Goal: Navigation & Orientation: Find specific page/section

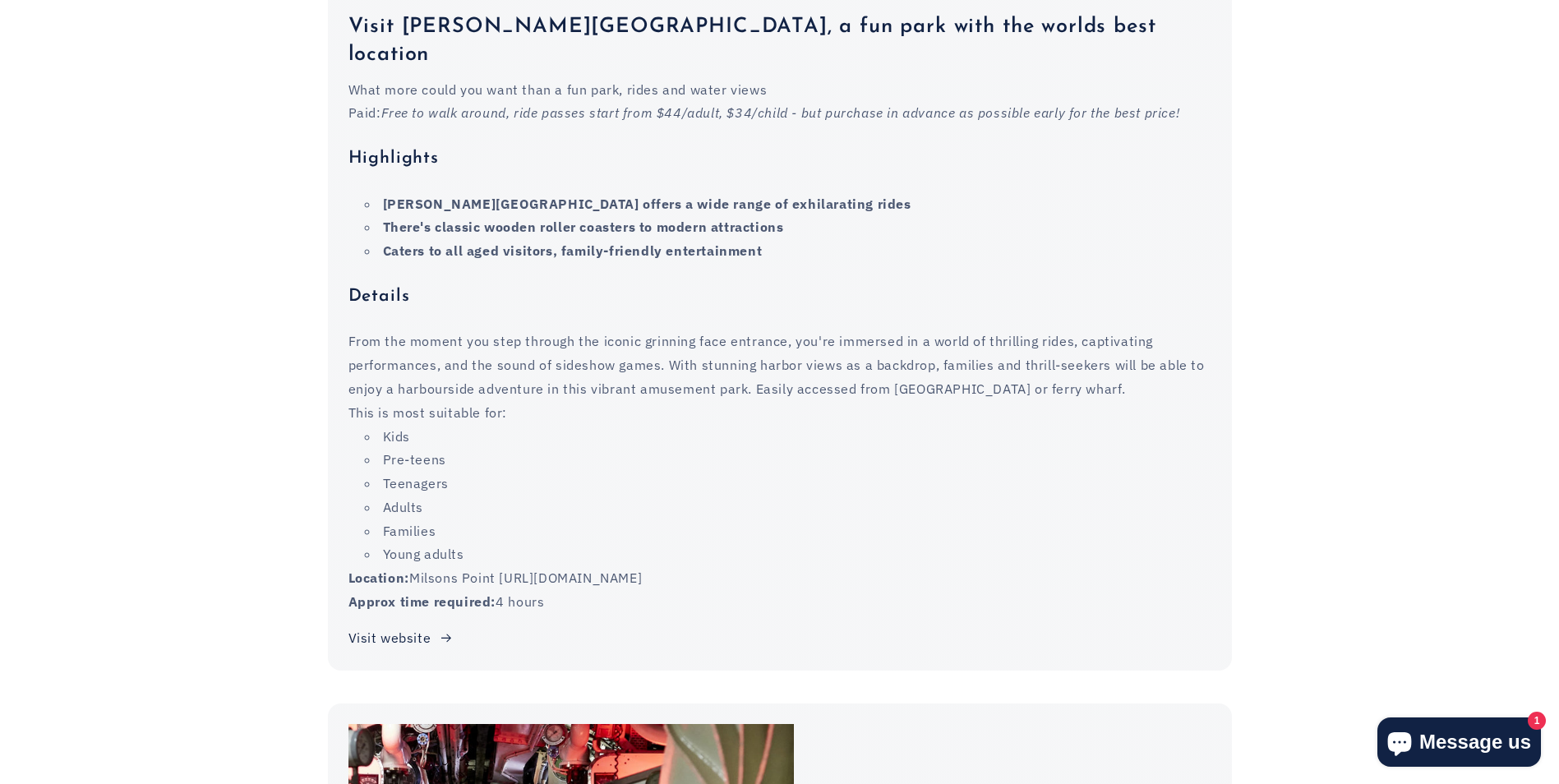
scroll to position [2875, 0]
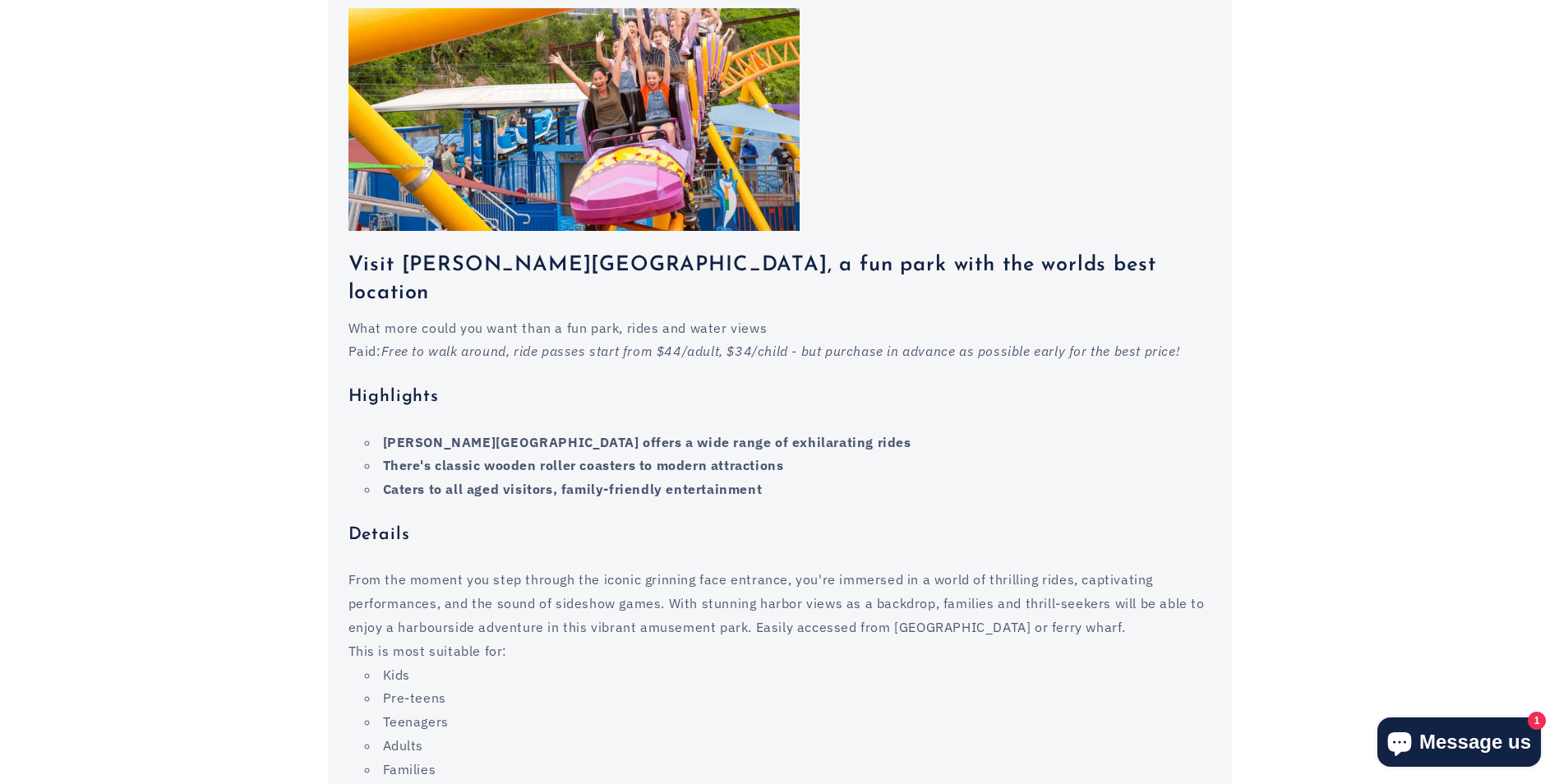
scroll to position [3121, 0]
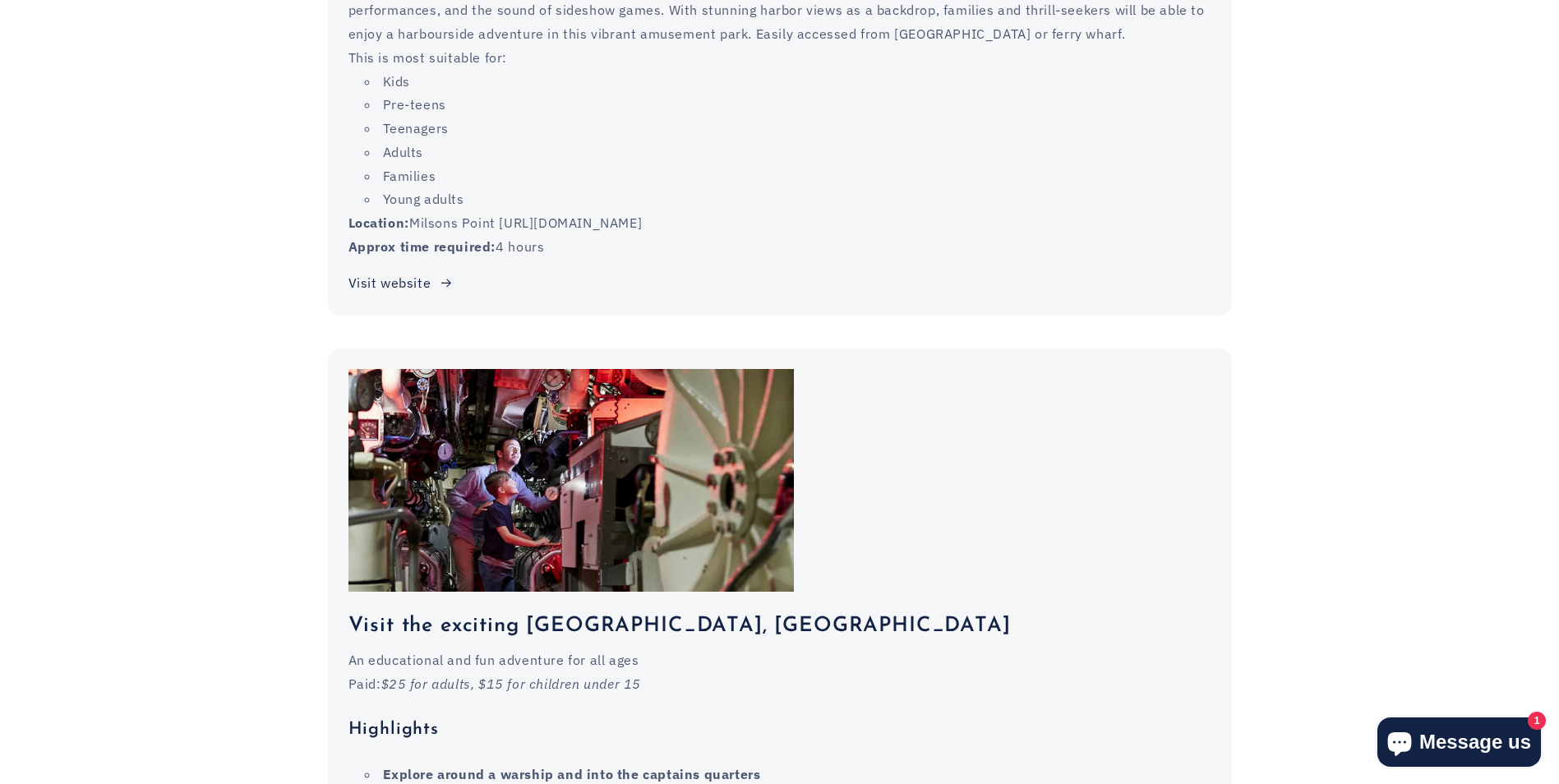
scroll to position [3450, 0]
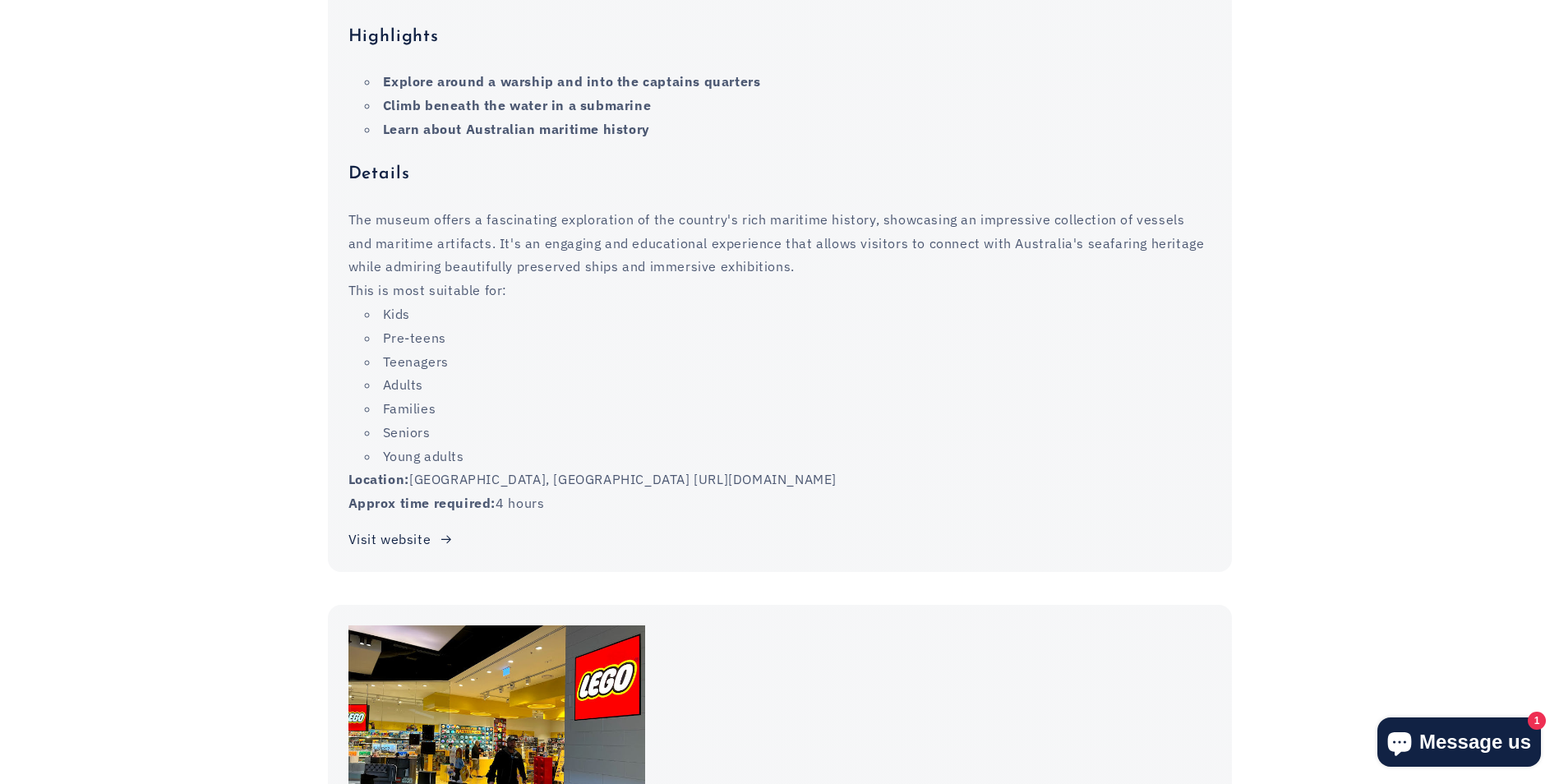
scroll to position [4189, 0]
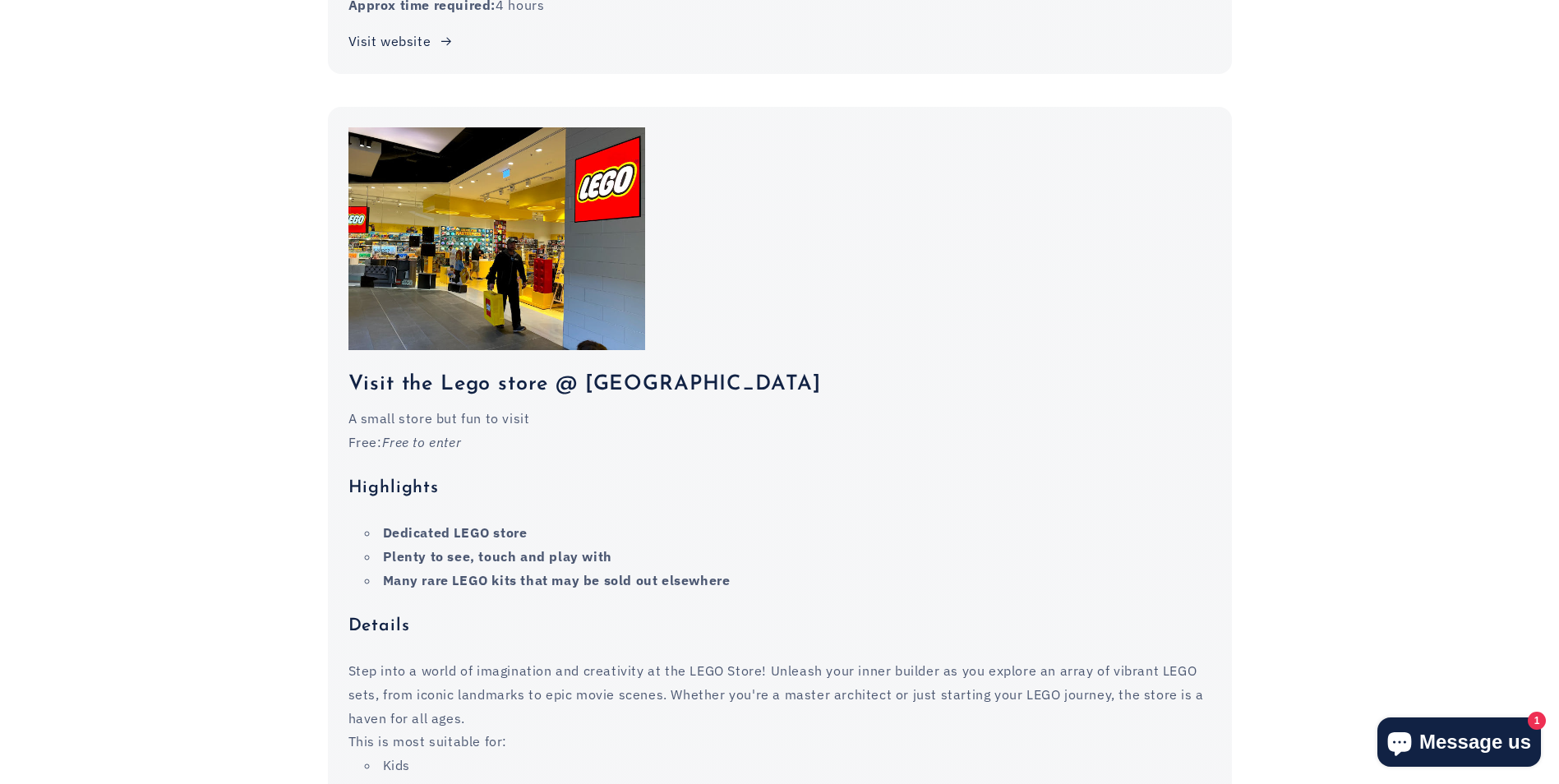
scroll to position [4682, 0]
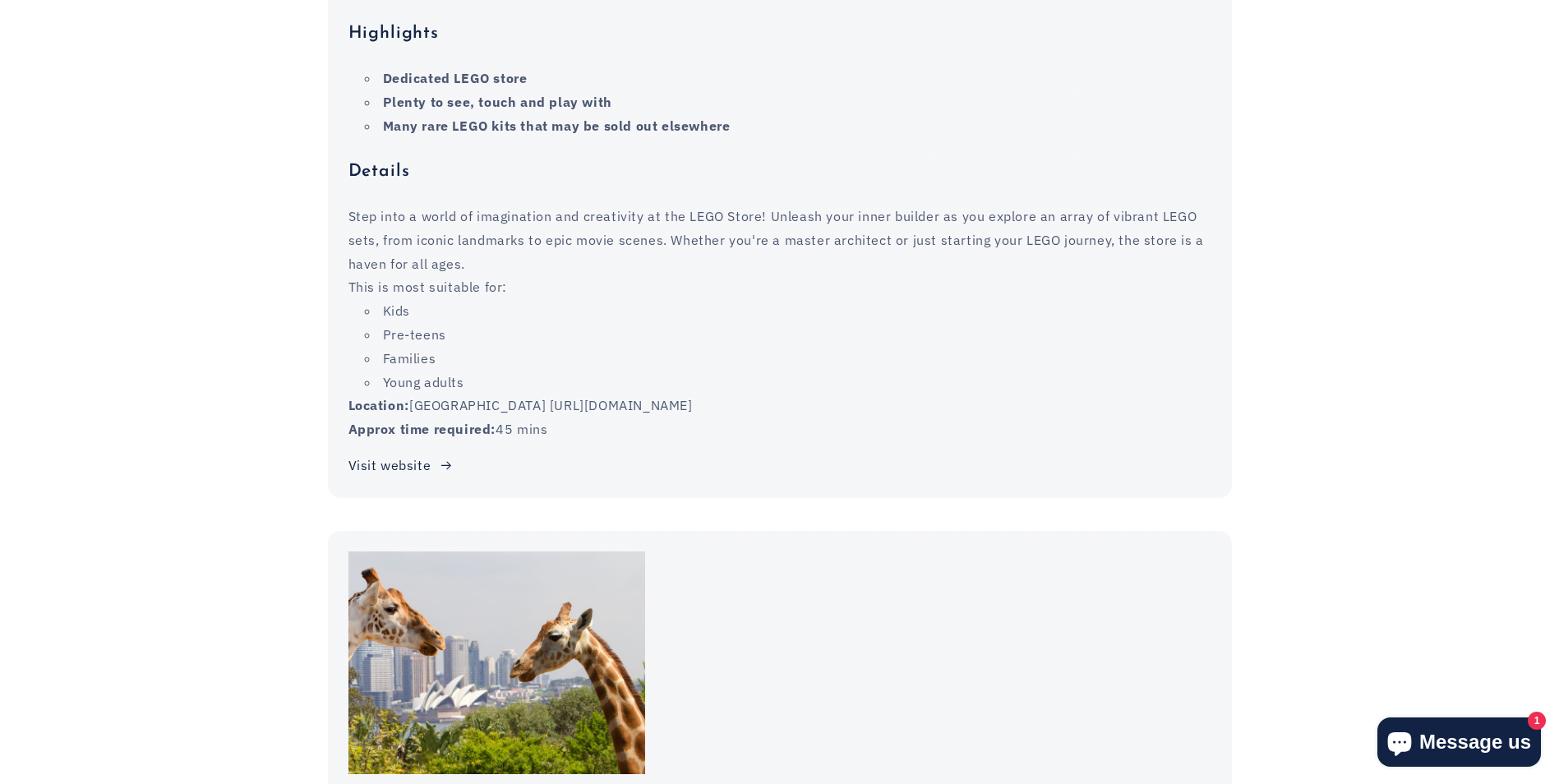
scroll to position [5175, 0]
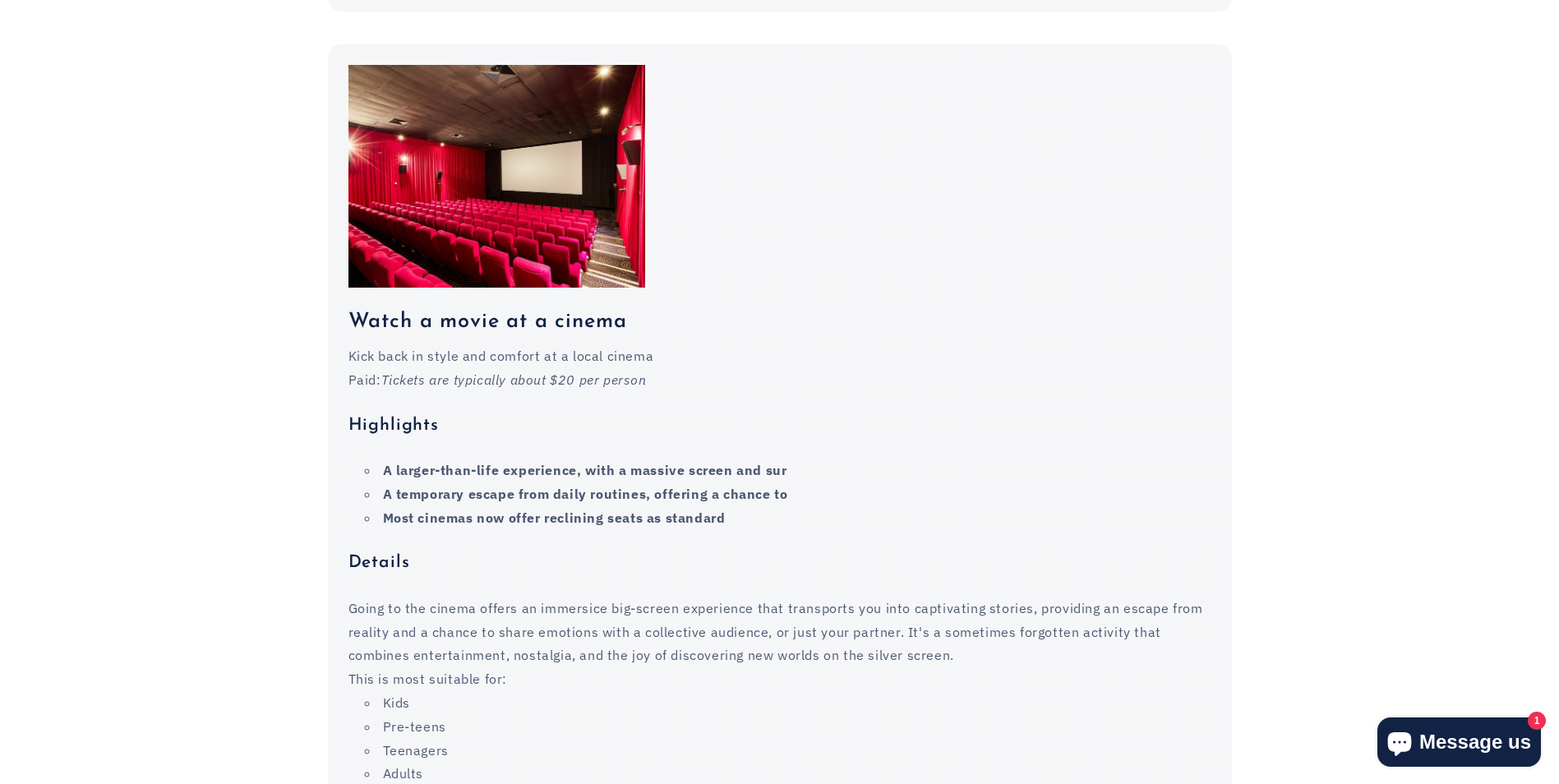
scroll to position [6571, 0]
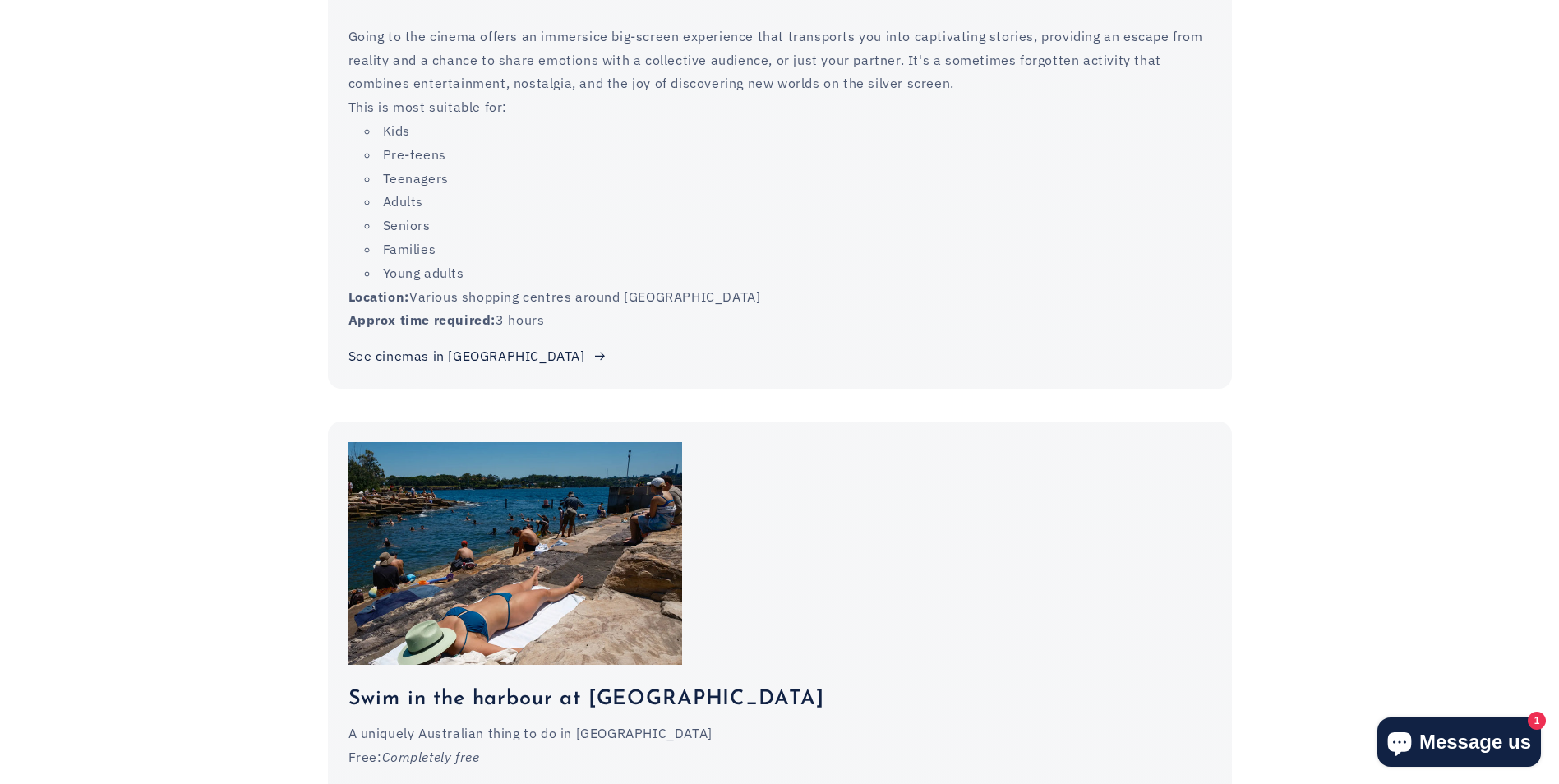
scroll to position [6900, 0]
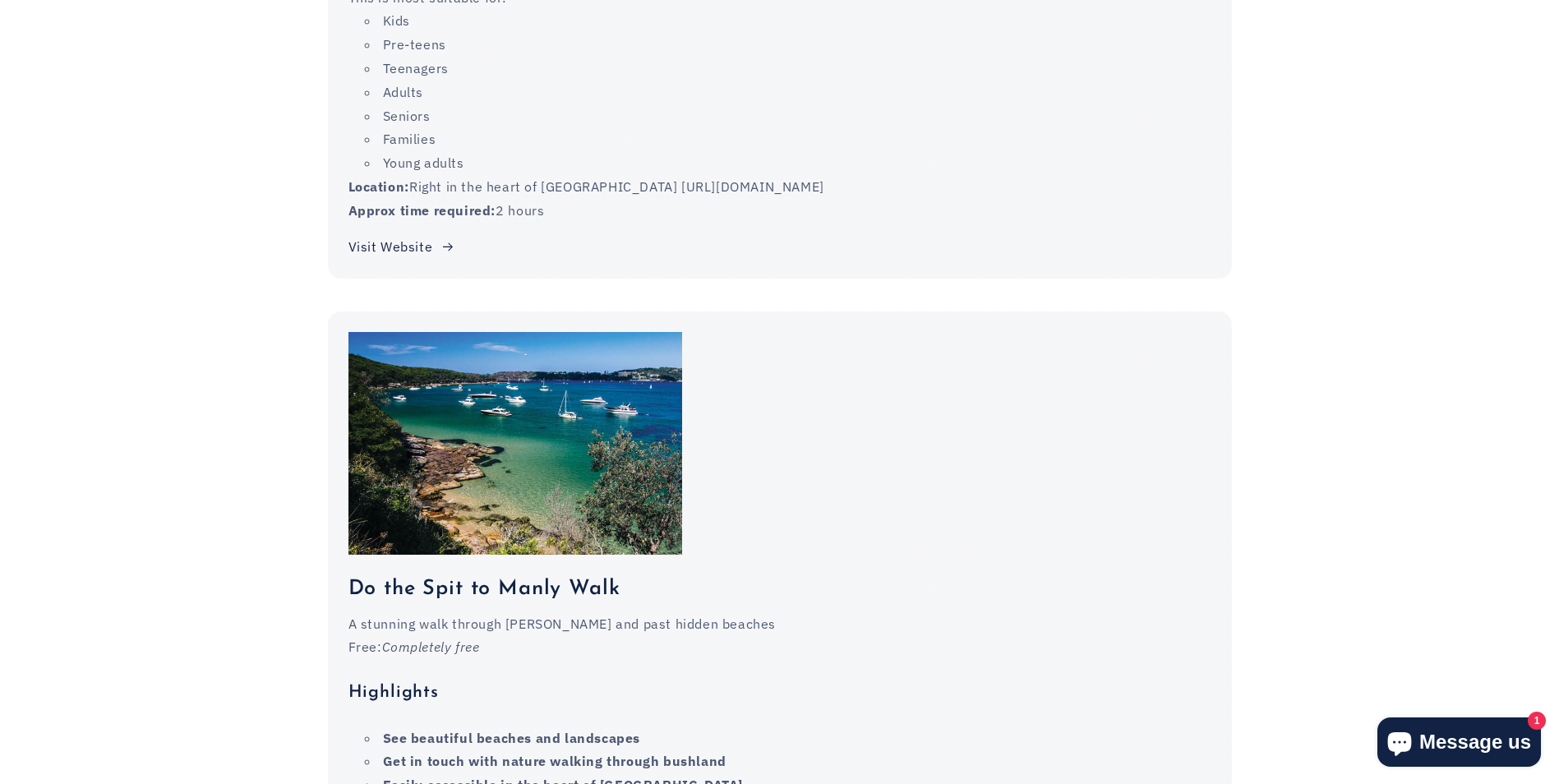
scroll to position [10104, 0]
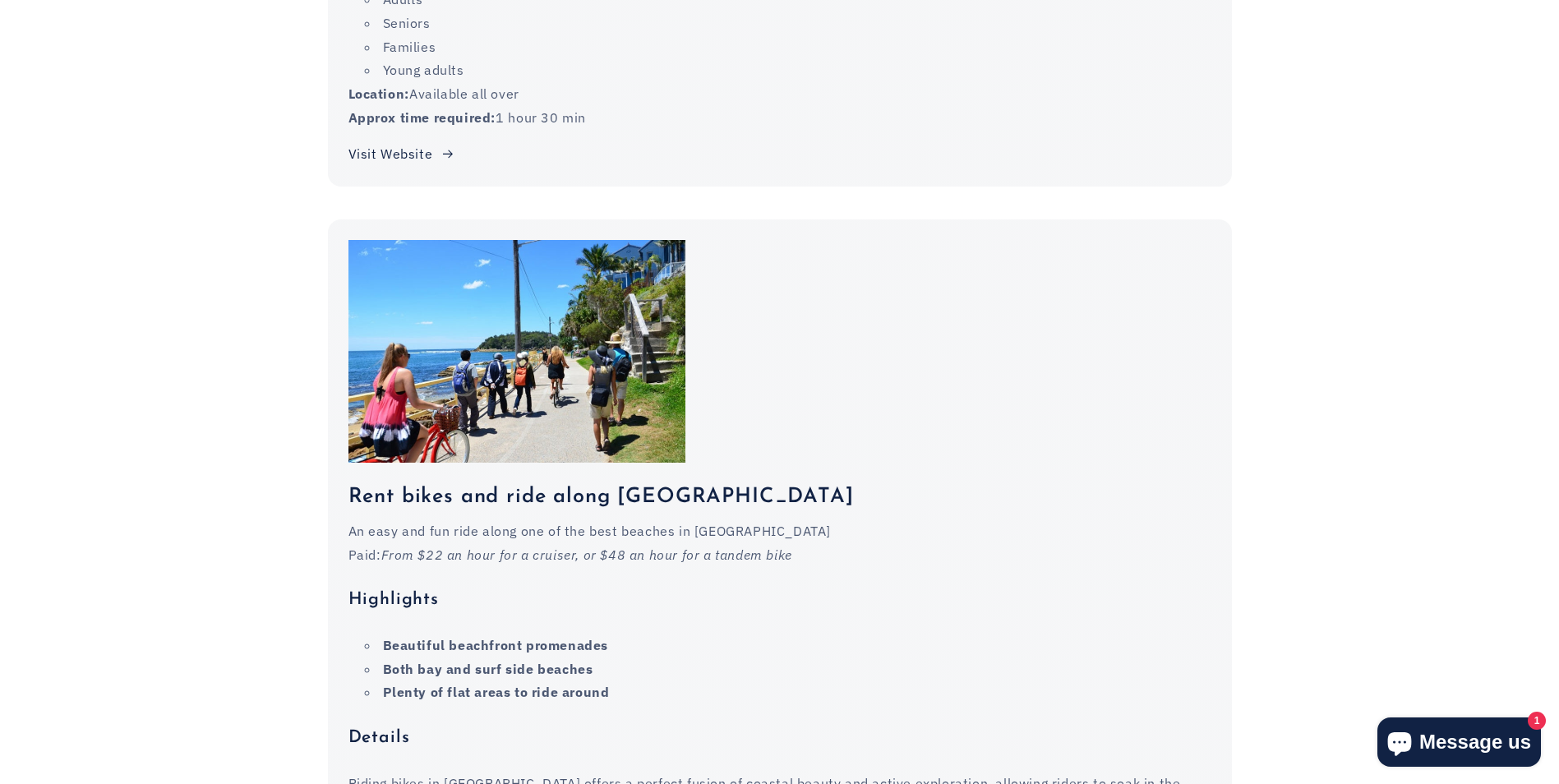
scroll to position [12075, 0]
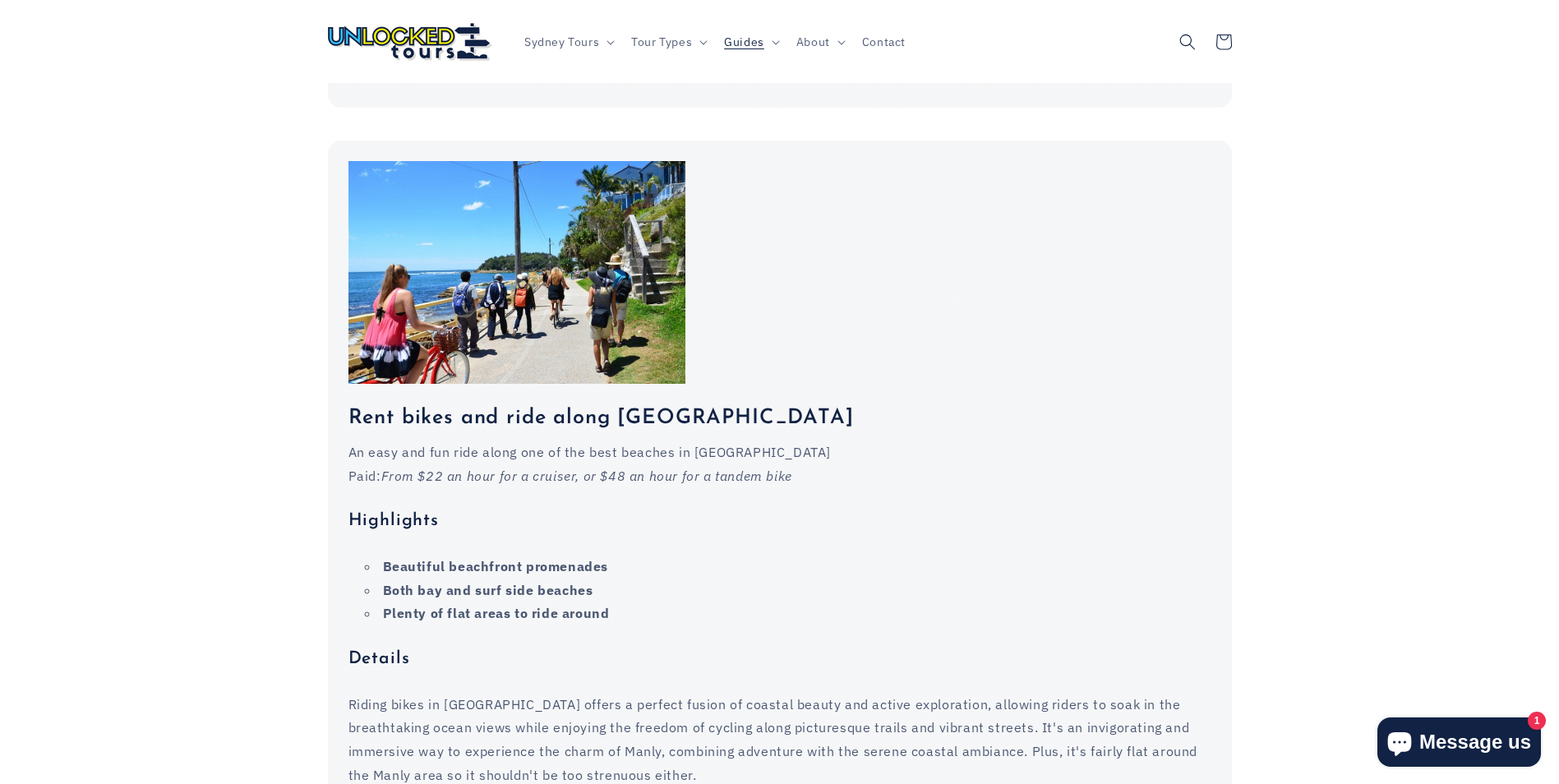
scroll to position [11829, 0]
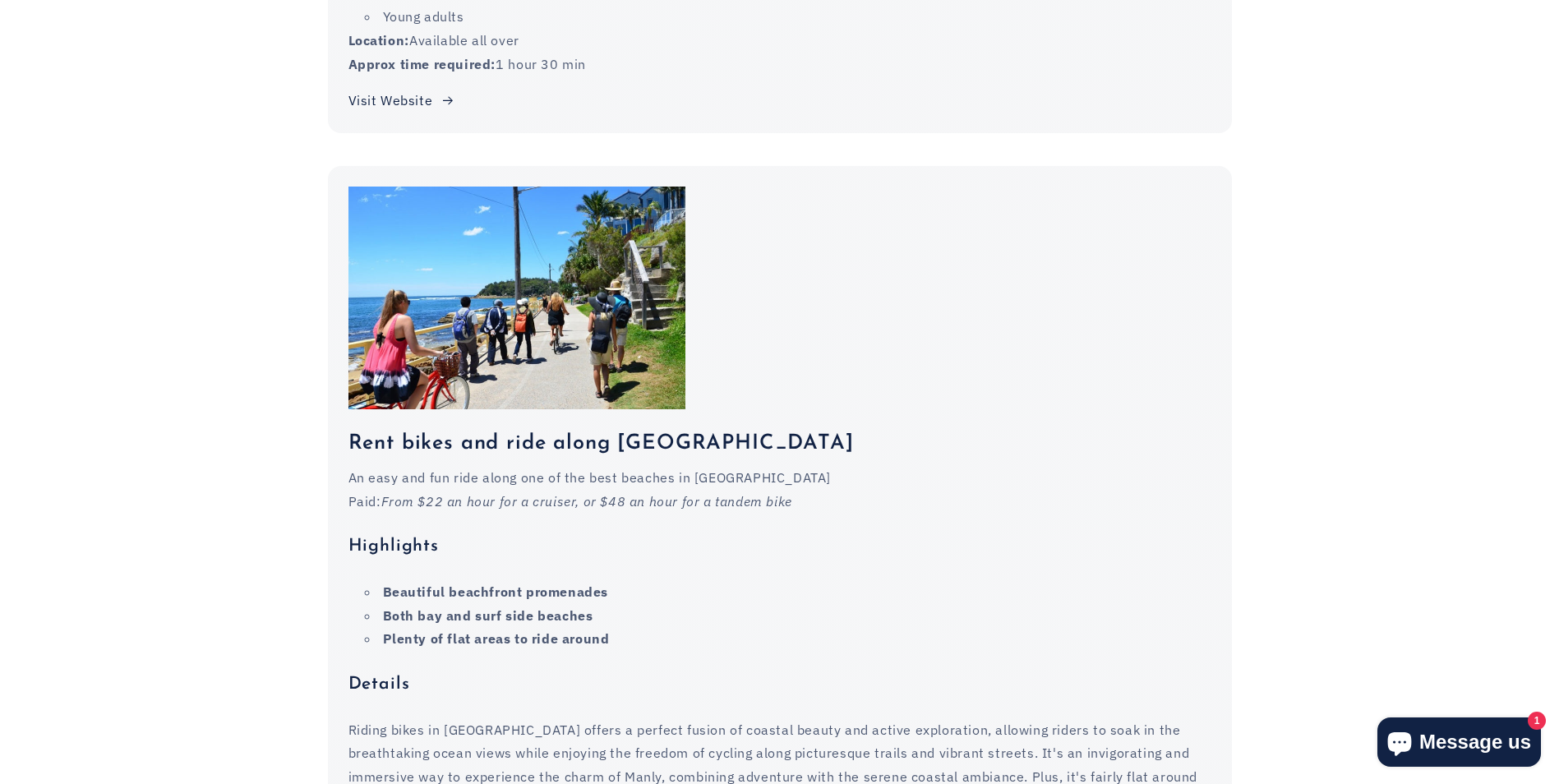
scroll to position [11829, 0]
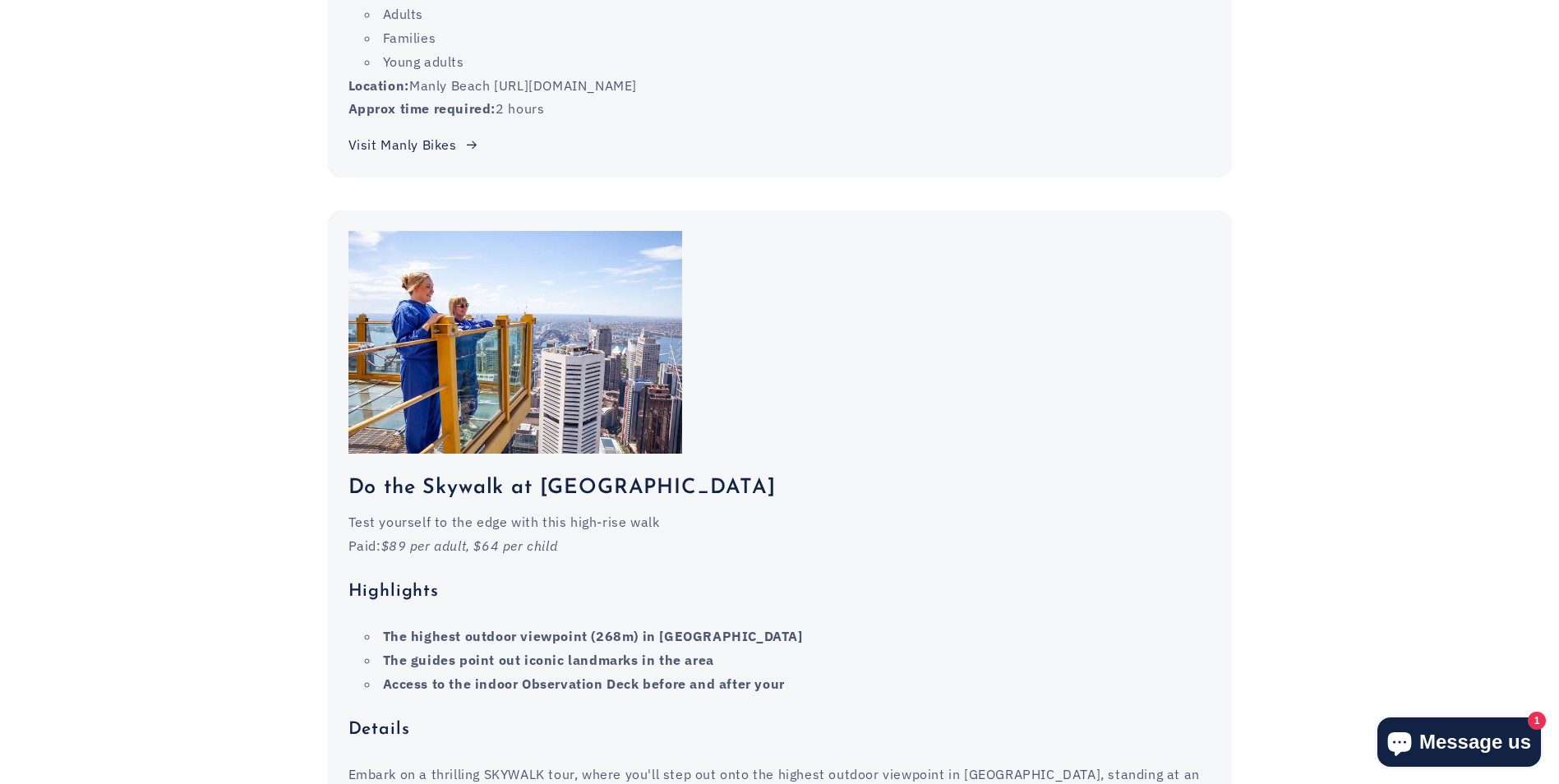
scroll to position [12732, 0]
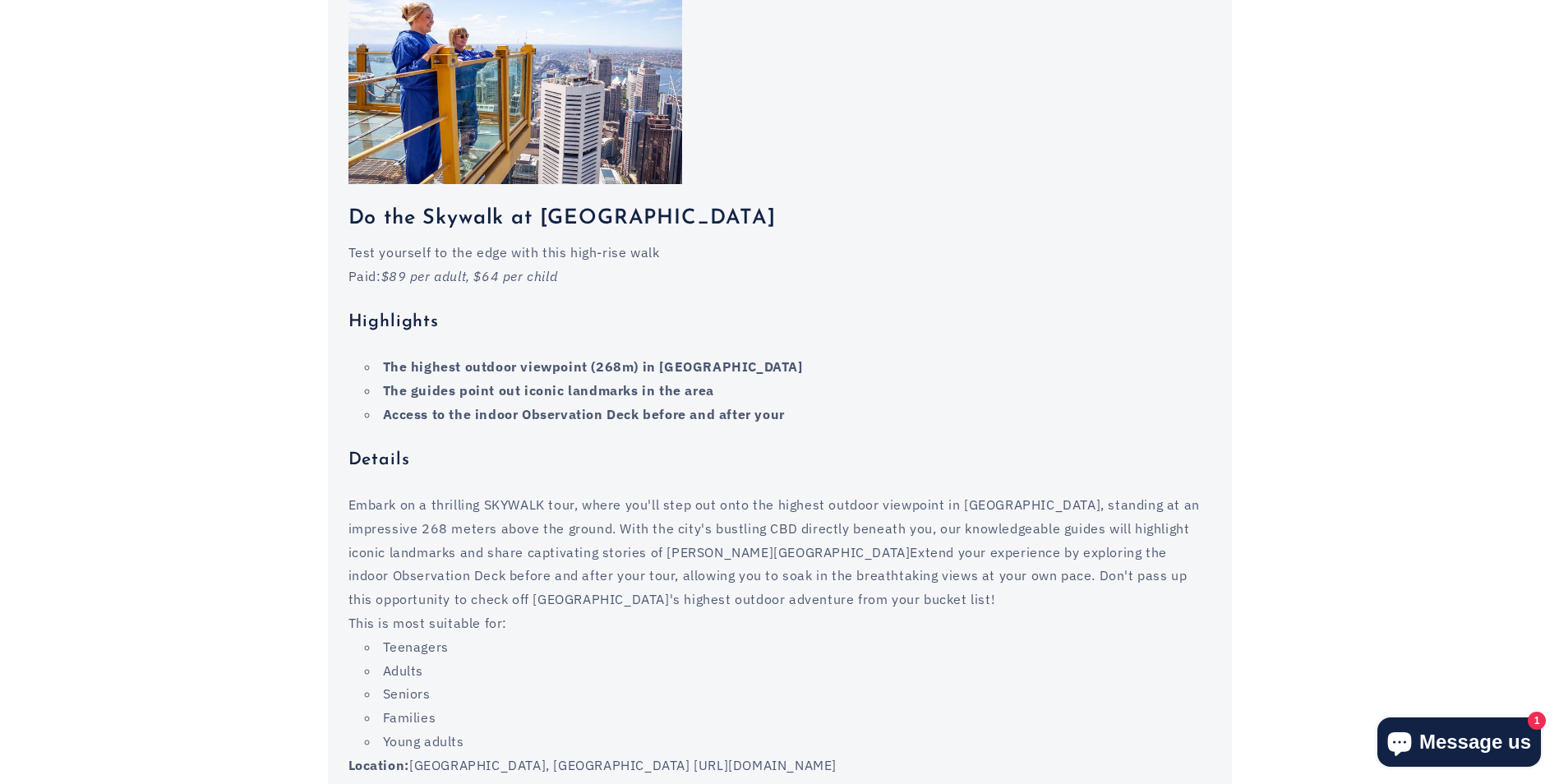
scroll to position [12979, 0]
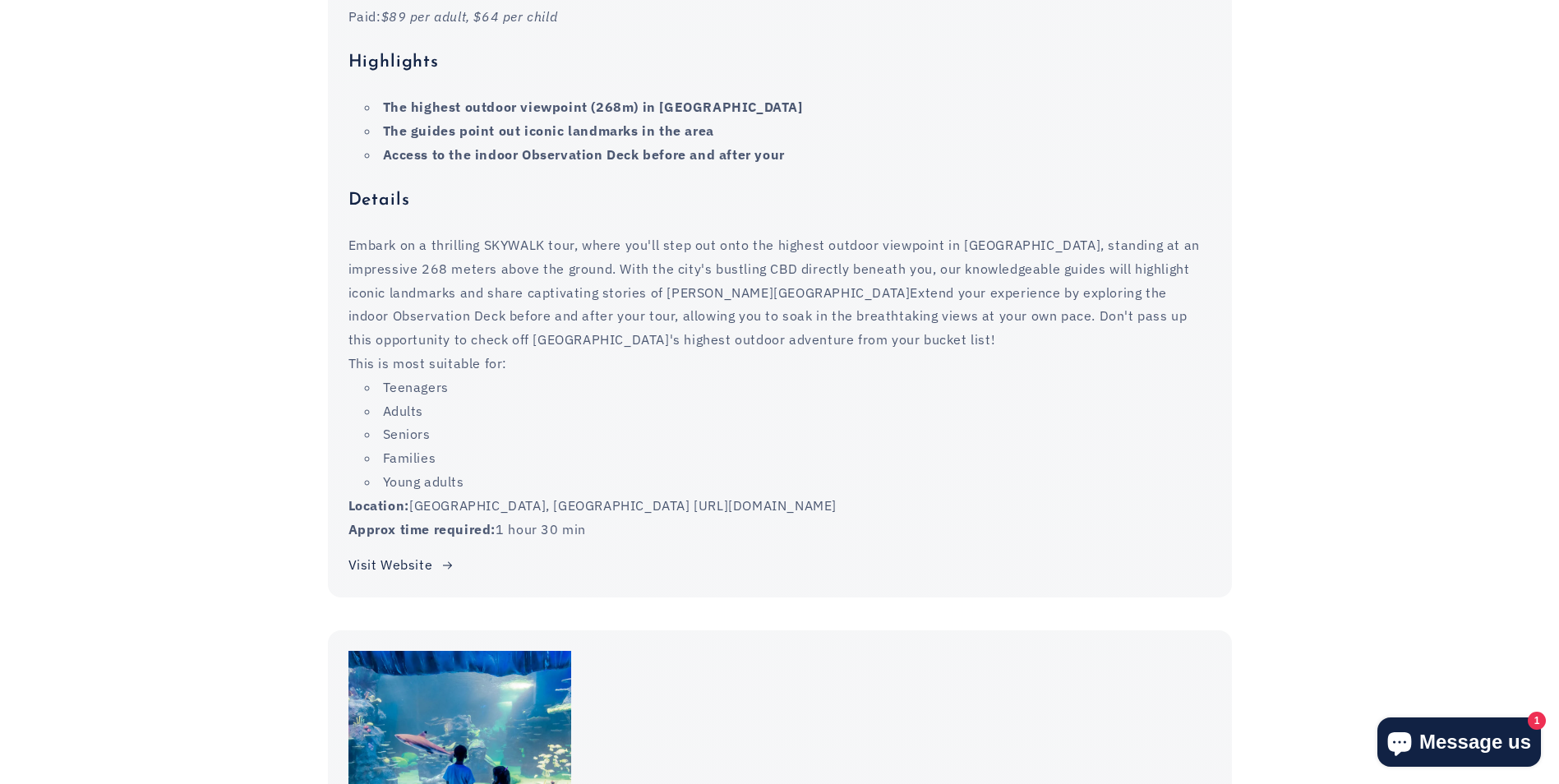
scroll to position [13553, 0]
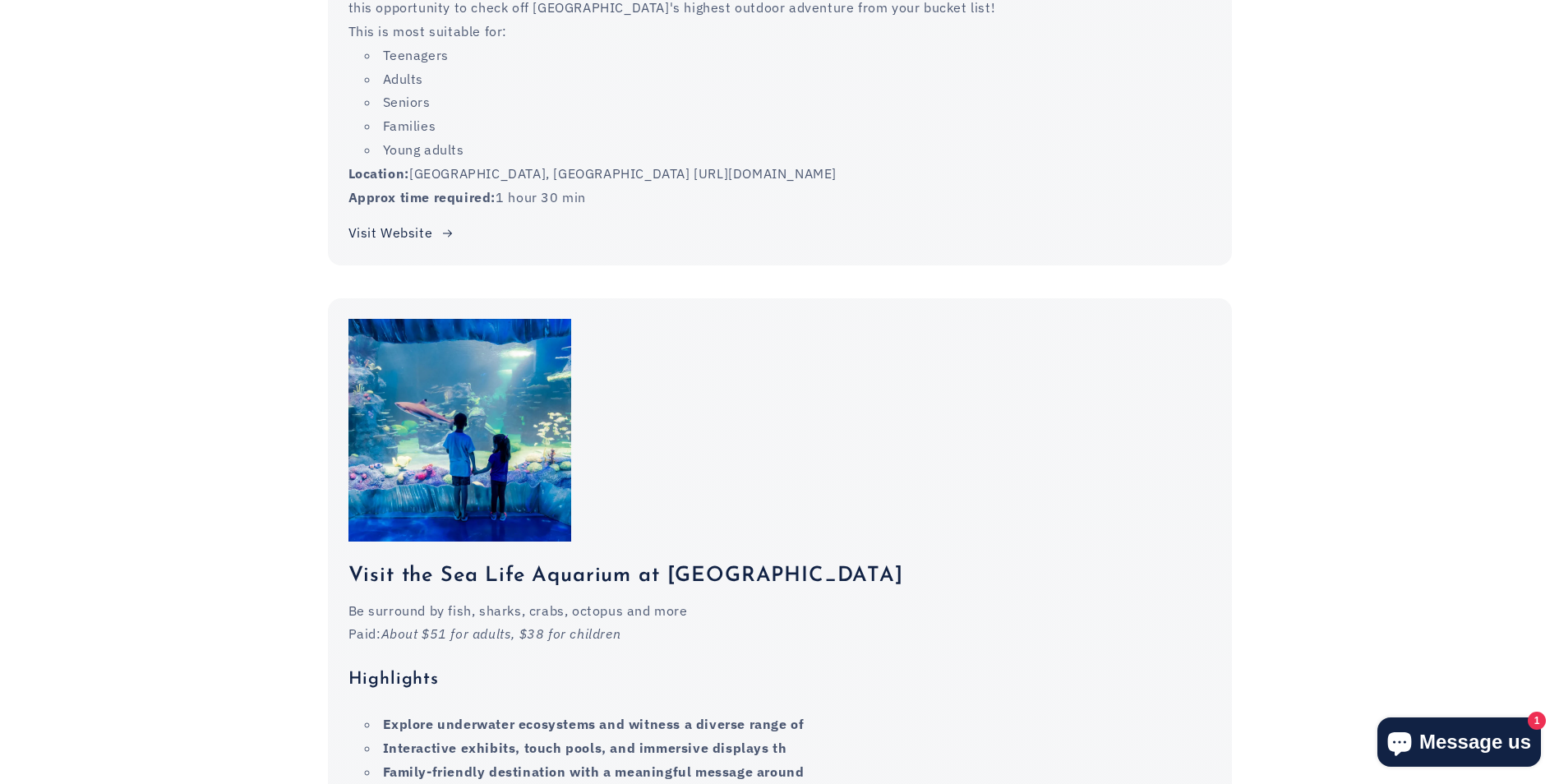
scroll to position [13882, 0]
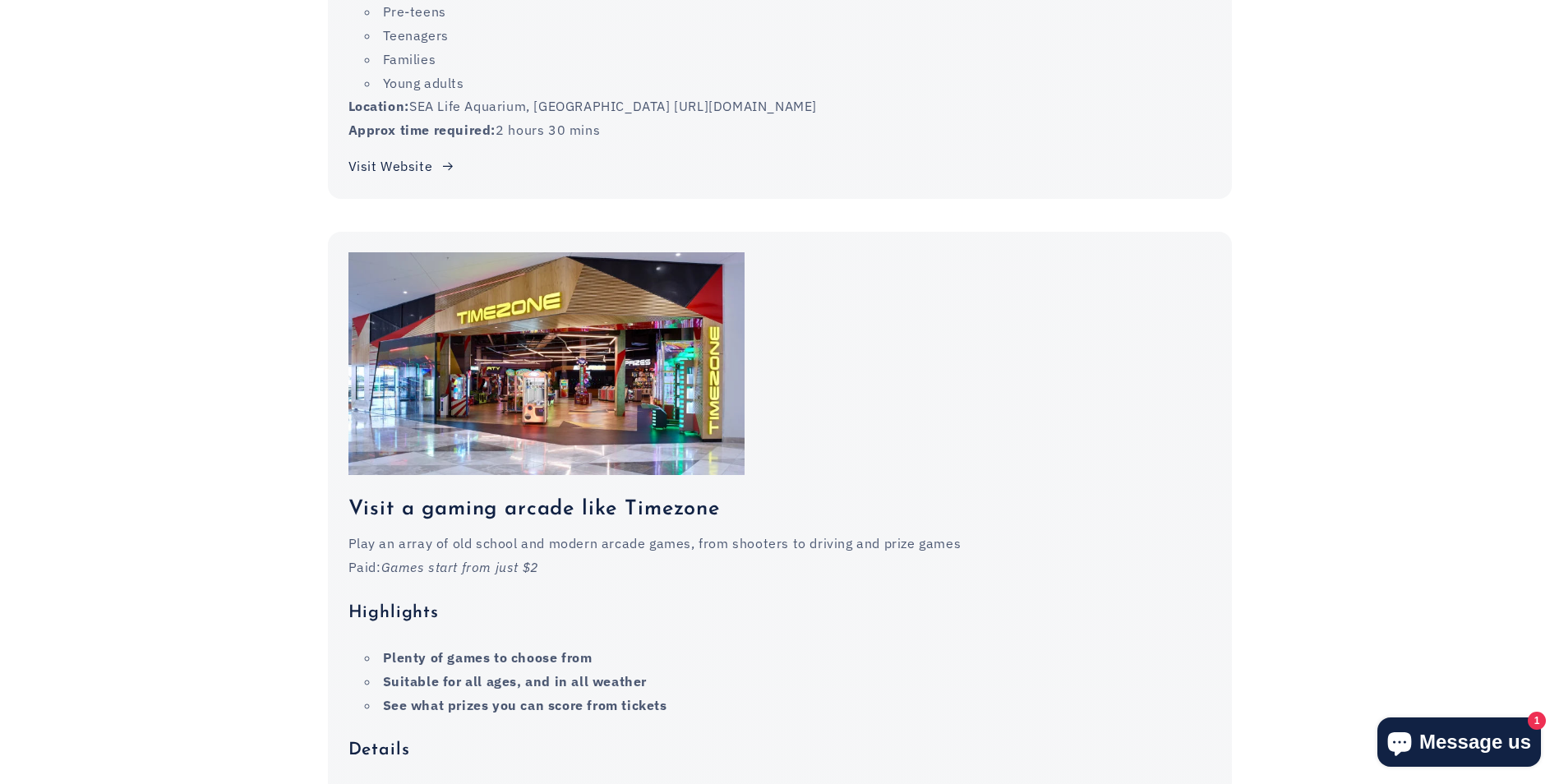
scroll to position [14539, 0]
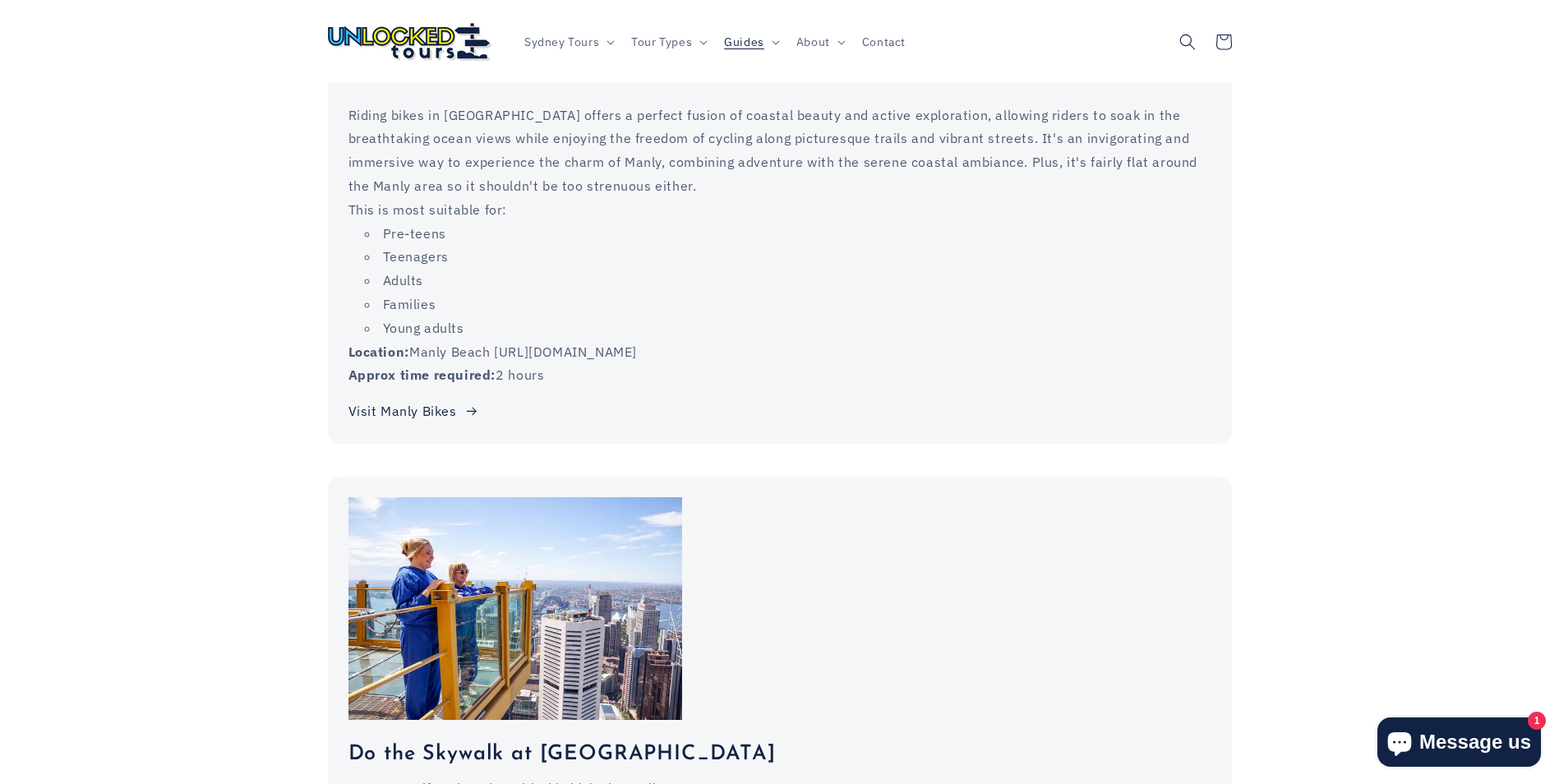
scroll to position [12403, 0]
